Goal: Task Accomplishment & Management: Use online tool/utility

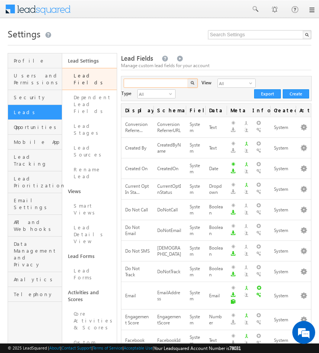
click at [153, 79] on input "text" at bounding box center [156, 83] width 65 height 9
type input "assign"
click at [188, 79] on button "button" at bounding box center [193, 83] width 10 height 9
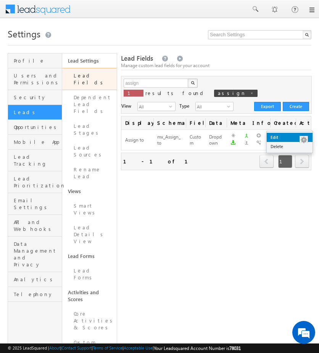
click at [287, 136] on link "Edit" at bounding box center [289, 137] width 46 height 9
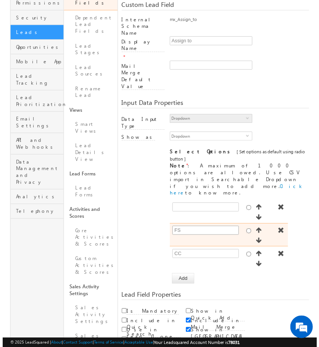
scroll to position [66, 0]
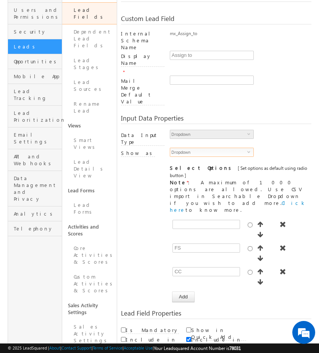
click at [242, 148] on span "Dropdown" at bounding box center [208, 152] width 77 height 8
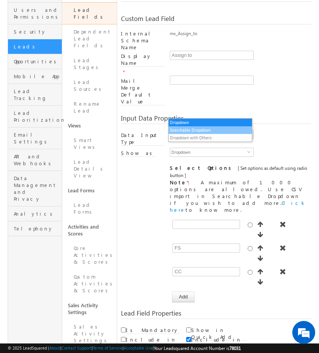
click at [199, 131] on li "Searchable Dropdown" at bounding box center [209, 130] width 83 height 8
type textarea ",FS,CC"
